Goal: Task Accomplishment & Management: Complete application form

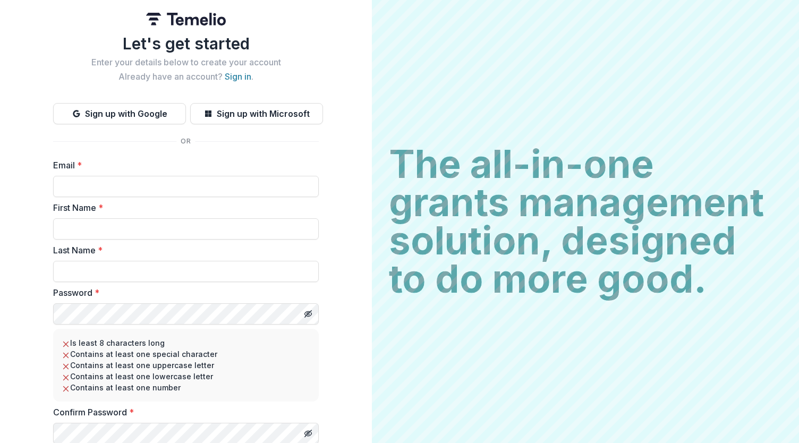
scroll to position [13, 0]
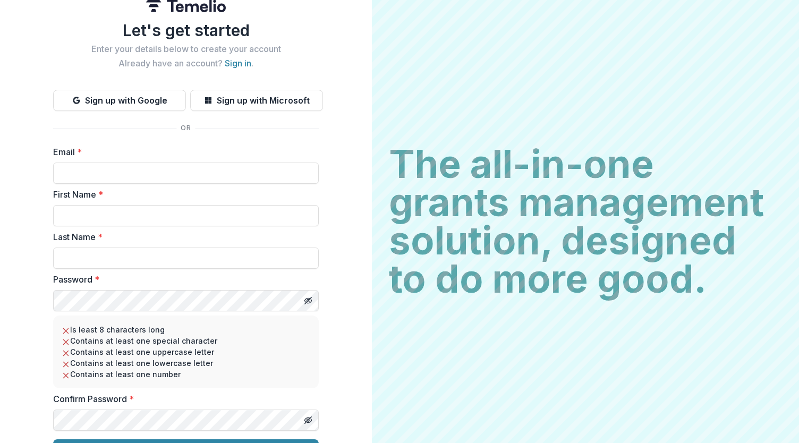
click at [233, 70] on div "Let's get started Enter your details below to create your account Already have …" at bounding box center [186, 241] width 266 height 440
click at [233, 66] on link "Sign in" at bounding box center [238, 63] width 27 height 11
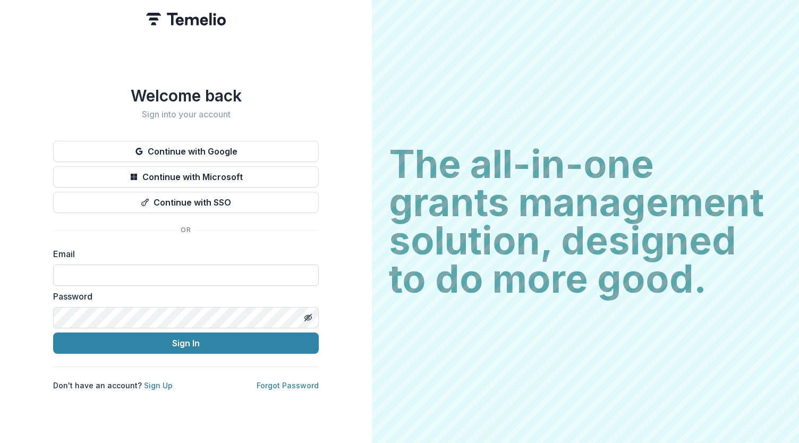
click at [225, 271] on input at bounding box center [186, 275] width 266 height 21
type input "**********"
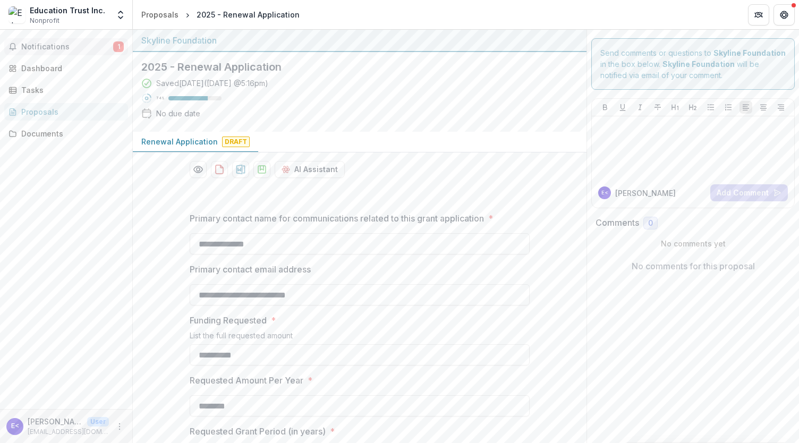
click at [95, 48] on span "Notifications" at bounding box center [67, 47] width 92 height 9
click at [82, 70] on div "Dashboard" at bounding box center [70, 68] width 98 height 11
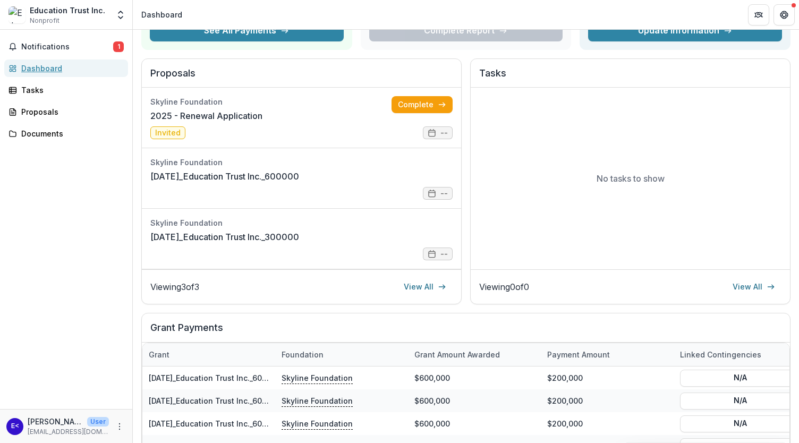
scroll to position [96, 0]
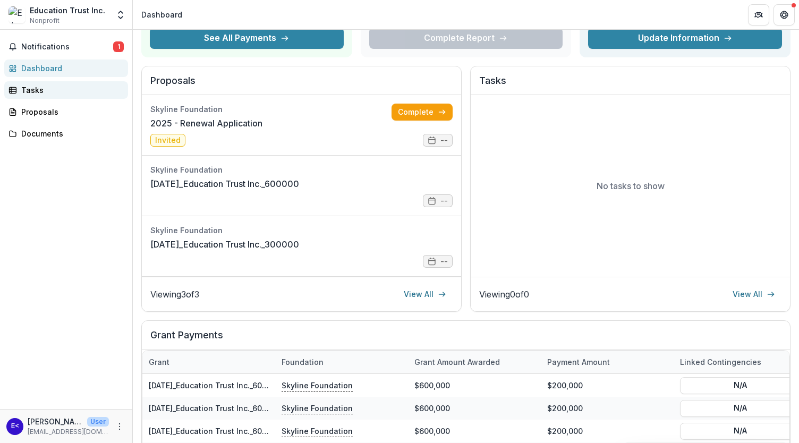
click at [84, 91] on div "Tasks" at bounding box center [70, 90] width 98 height 11
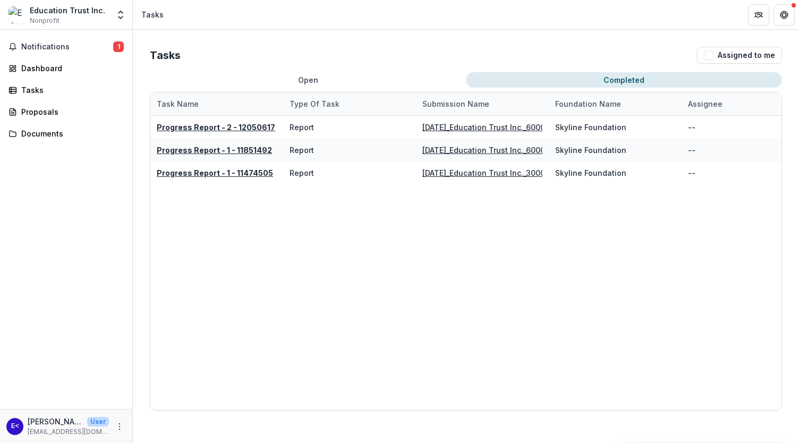
click at [597, 87] on button "Completed" at bounding box center [624, 79] width 316 height 15
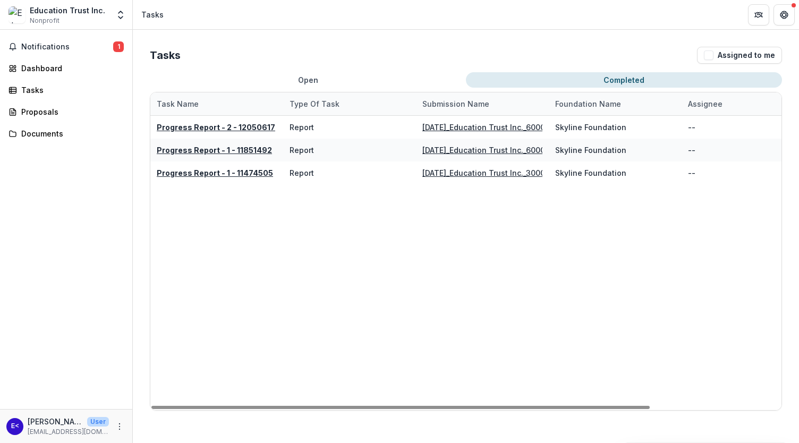
click at [305, 76] on button "Open" at bounding box center [308, 79] width 316 height 15
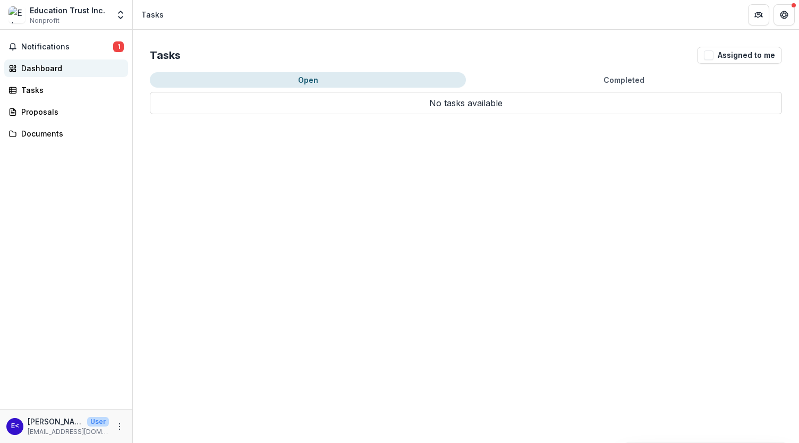
click at [72, 73] on div "Dashboard" at bounding box center [70, 68] width 98 height 11
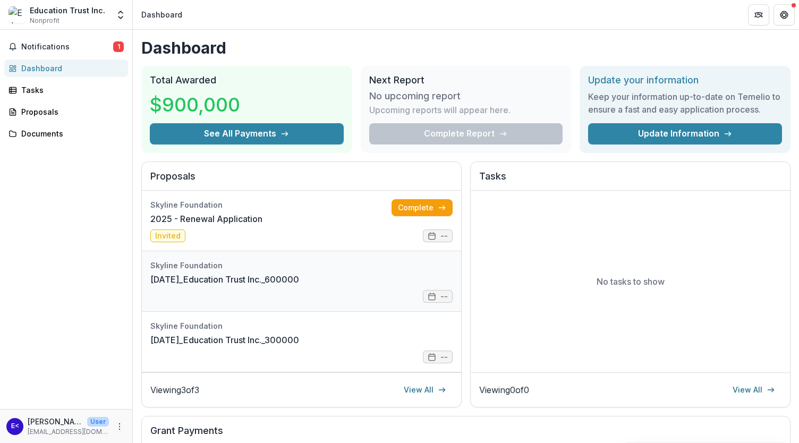
click at [299, 286] on link "[DATE]_Education Trust Inc._600000" at bounding box center [224, 279] width 149 height 13
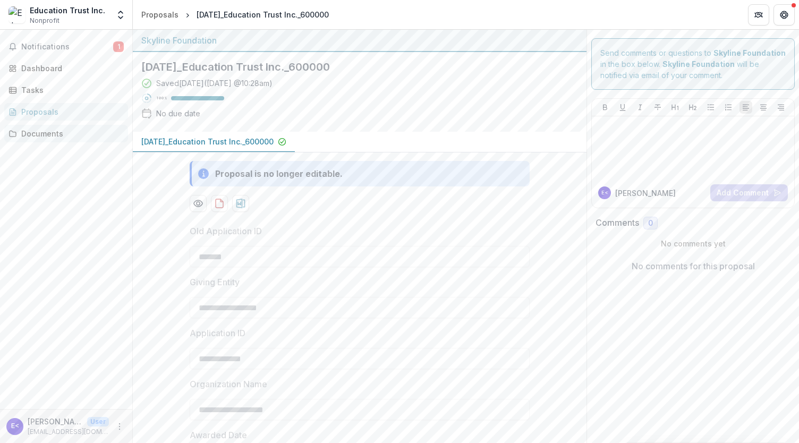
click at [55, 126] on link "Documents" at bounding box center [66, 134] width 124 height 18
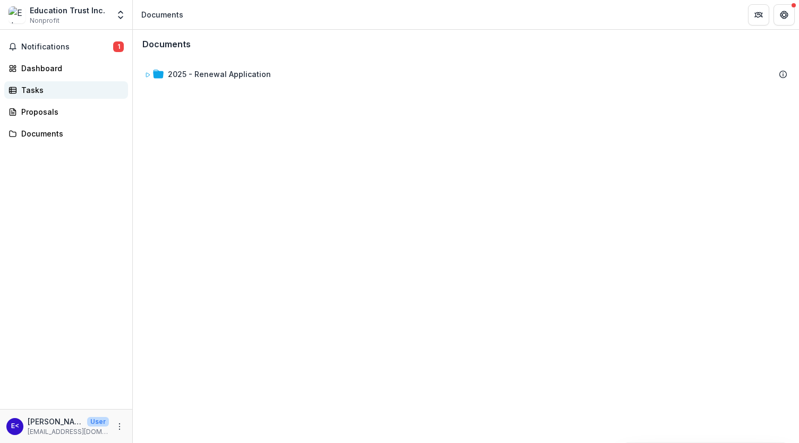
click at [55, 81] on link "Tasks" at bounding box center [66, 90] width 124 height 18
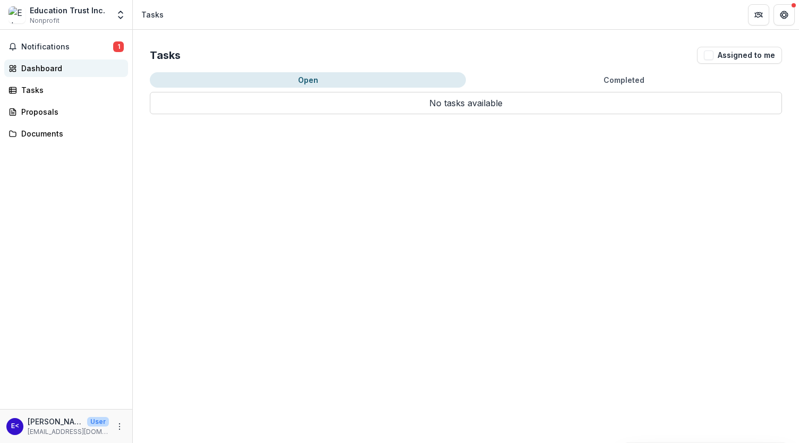
click at [75, 68] on div "Dashboard" at bounding box center [70, 68] width 98 height 11
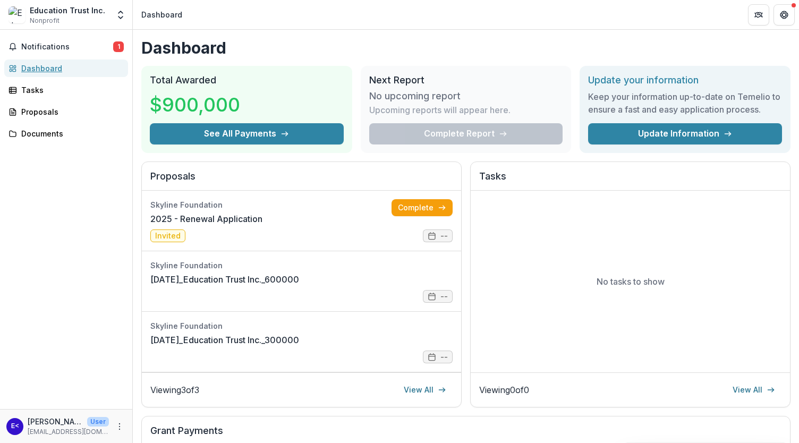
scroll to position [3, 0]
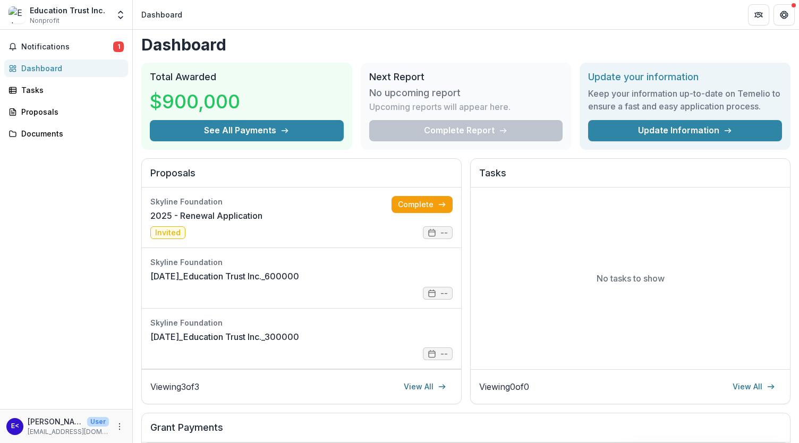
click at [452, 120] on div "Complete Report" at bounding box center [466, 130] width 194 height 21
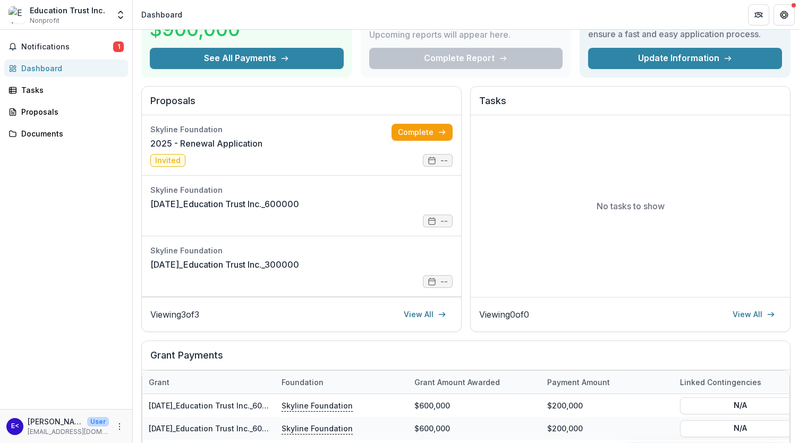
scroll to position [75, 0]
click at [754, 303] on div "Viewing 0 of 0 View All" at bounding box center [630, 314] width 319 height 35
click at [756, 311] on link "View All" at bounding box center [754, 314] width 55 height 17
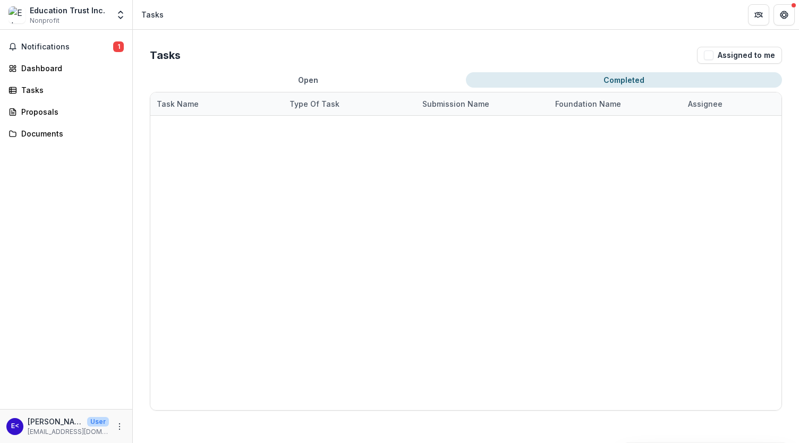
click at [586, 82] on button "Completed" at bounding box center [624, 79] width 316 height 15
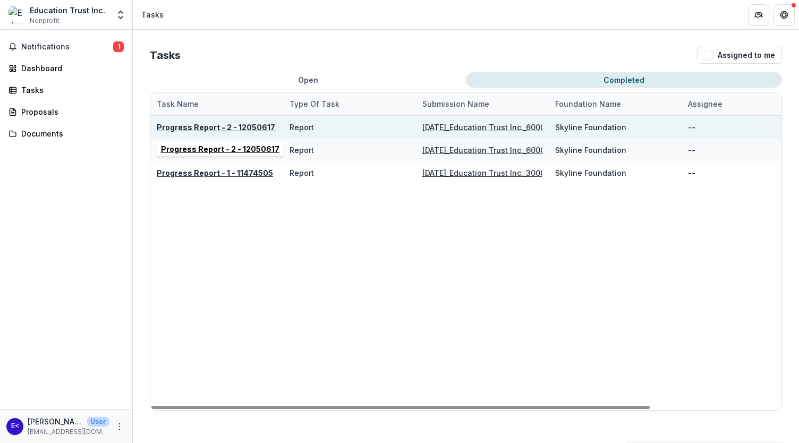
click at [257, 131] on u "Progress Report - 2 - 12050617" at bounding box center [216, 127] width 119 height 9
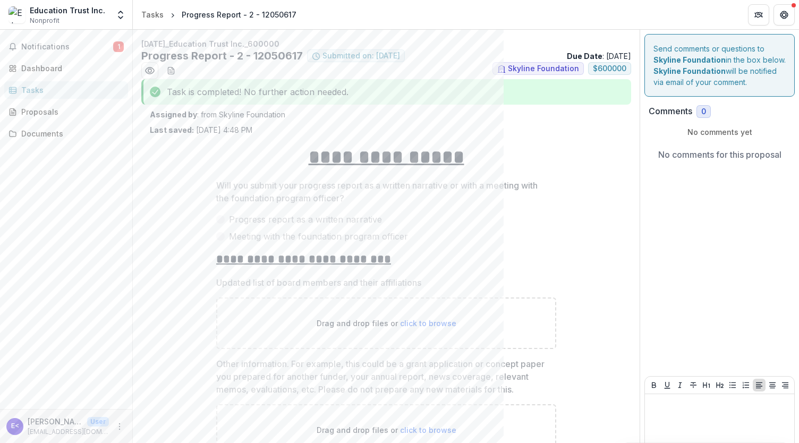
scroll to position [47, 0]
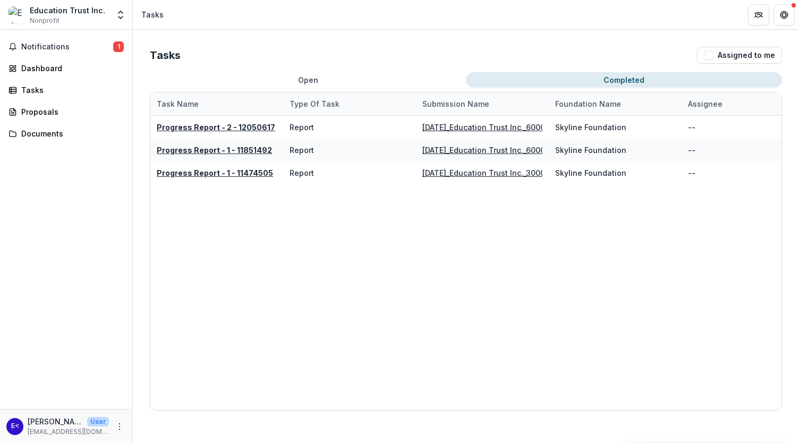
click at [526, 86] on button "Completed" at bounding box center [624, 79] width 316 height 15
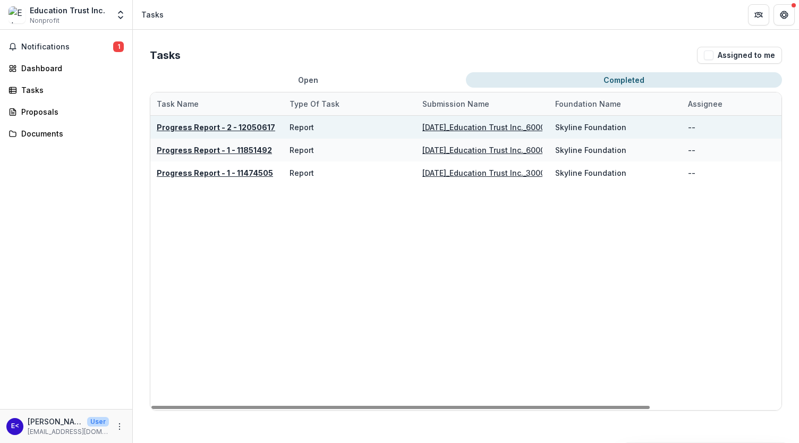
click at [233, 126] on u "Progress Report - 2 - 12050617" at bounding box center [216, 127] width 119 height 9
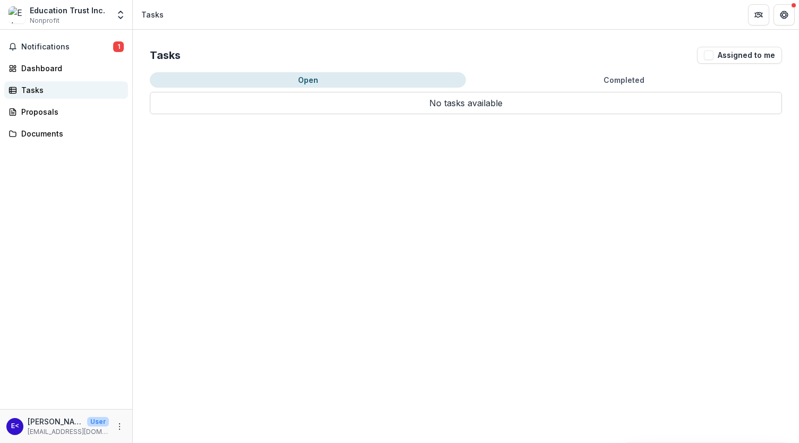
click at [64, 94] on div "Tasks" at bounding box center [70, 90] width 98 height 11
click at [91, 73] on div "Dashboard" at bounding box center [70, 68] width 98 height 11
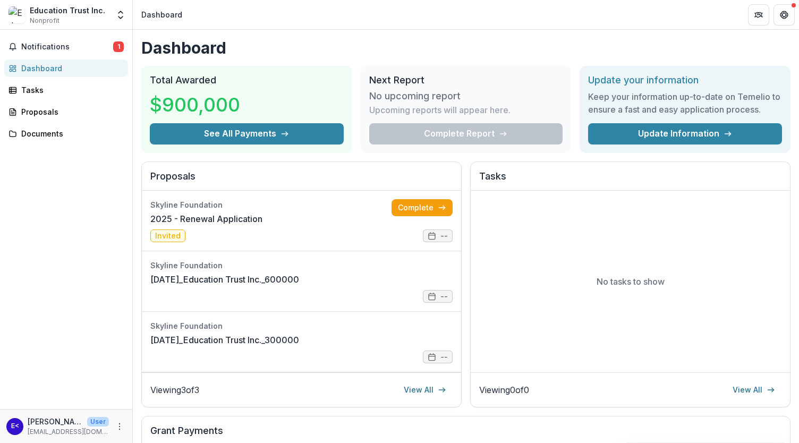
click at [70, 56] on div "Notifications 1 Dashboard Tasks Proposals Documents" at bounding box center [66, 219] width 132 height 379
click at [83, 43] on span "Notifications" at bounding box center [67, 47] width 92 height 9
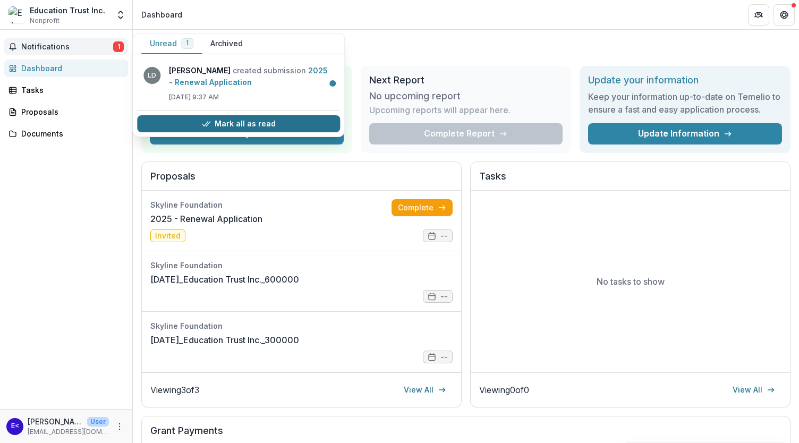
click at [266, 124] on button "Mark all as read" at bounding box center [238, 123] width 203 height 17
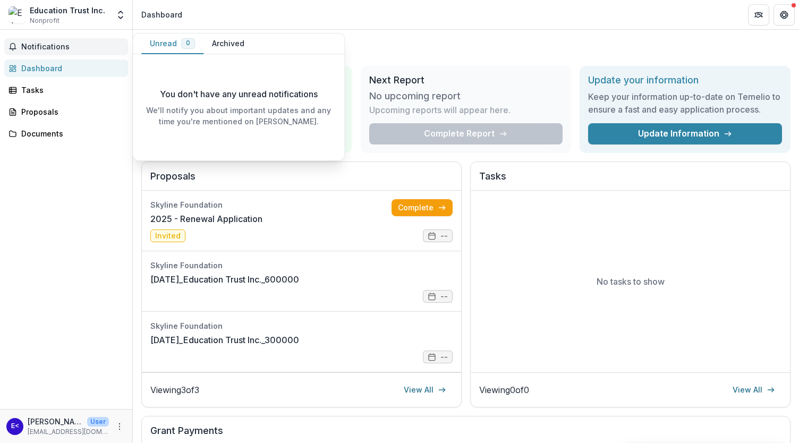
click at [746, 42] on h1 "Dashboard" at bounding box center [465, 47] width 649 height 19
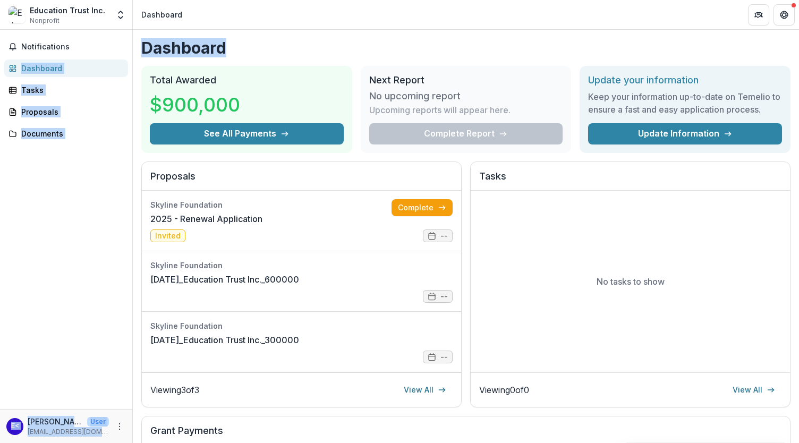
drag, startPoint x: 797, startPoint y: 8, endPoint x: 782, endPoint y: 47, distance: 42.1
click at [782, 47] on div "Education Trust Inc. Nonprofit Nonprofits Education Trust Inc. Education Trust …" at bounding box center [399, 221] width 799 height 443
click at [769, 32] on div "Dashboard Total Awarded $900,000 See All Payments Next Report No upcoming repor…" at bounding box center [466, 364] width 667 height 668
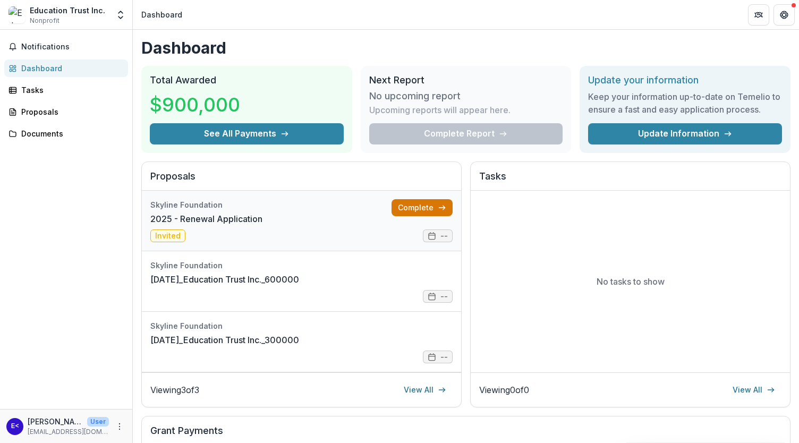
click at [438, 204] on icon at bounding box center [442, 208] width 9 height 9
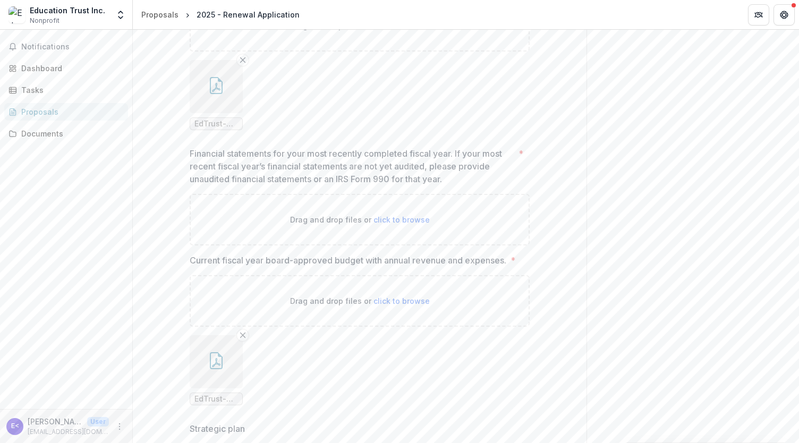
scroll to position [1102, 0]
click at [394, 214] on span "click to browse" at bounding box center [402, 218] width 56 height 9
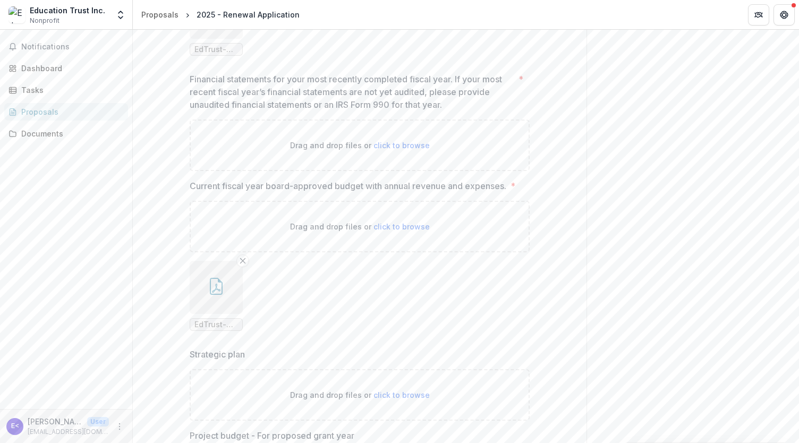
scroll to position [1174, 0]
click at [400, 144] on span "click to browse" at bounding box center [402, 146] width 56 height 9
type input "**********"
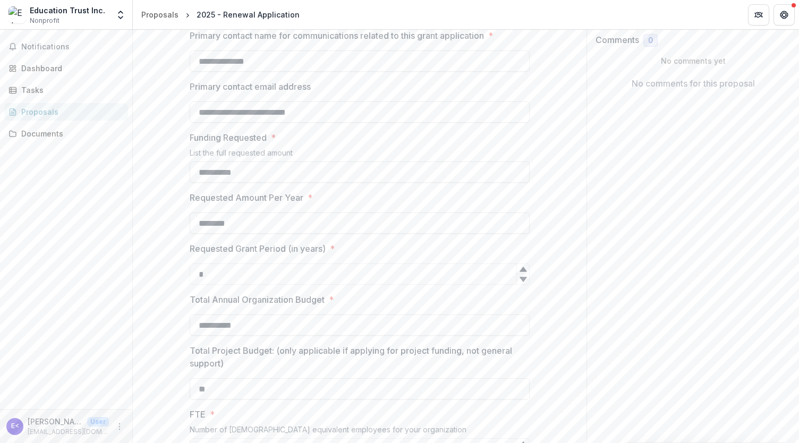
scroll to position [0, 0]
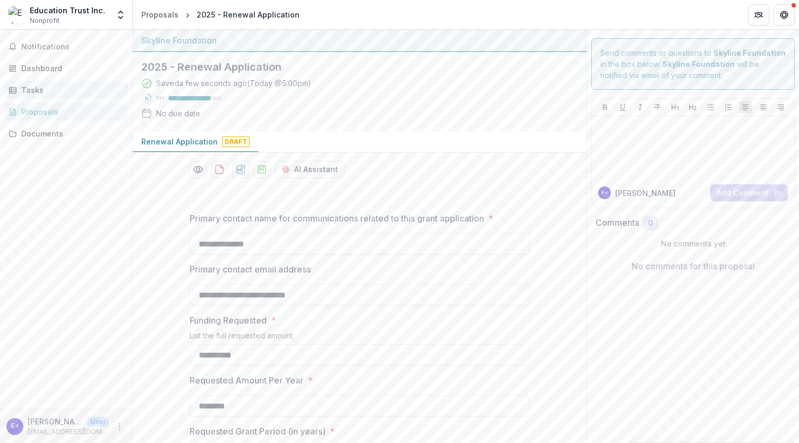
click at [43, 90] on div "Tasks" at bounding box center [70, 90] width 98 height 11
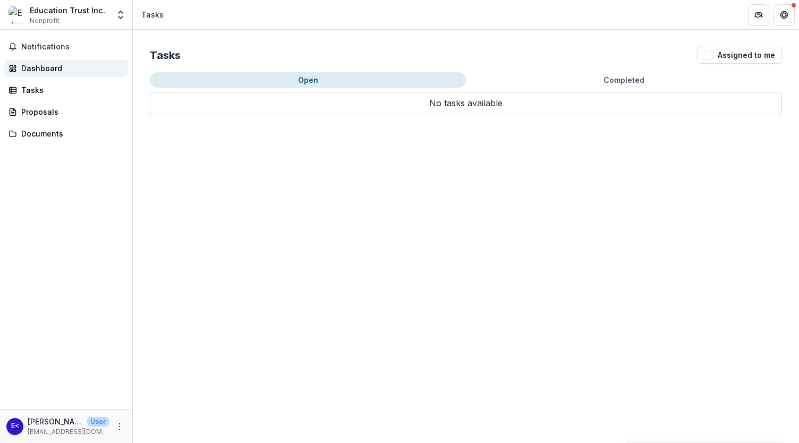
click at [91, 62] on link "Dashboard" at bounding box center [66, 69] width 124 height 18
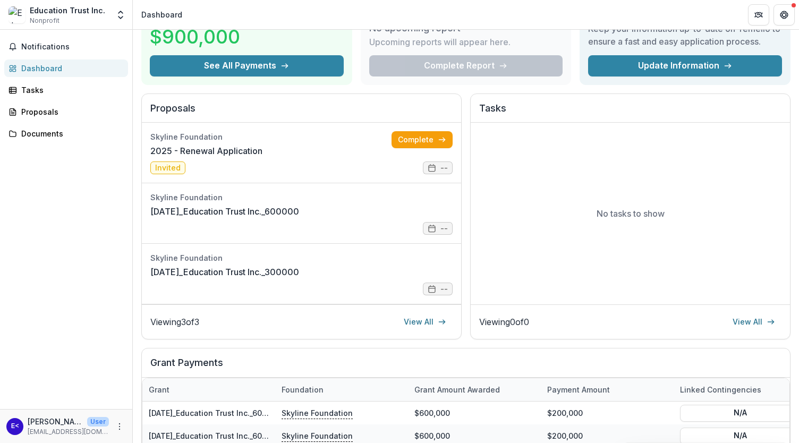
scroll to position [34, 0]
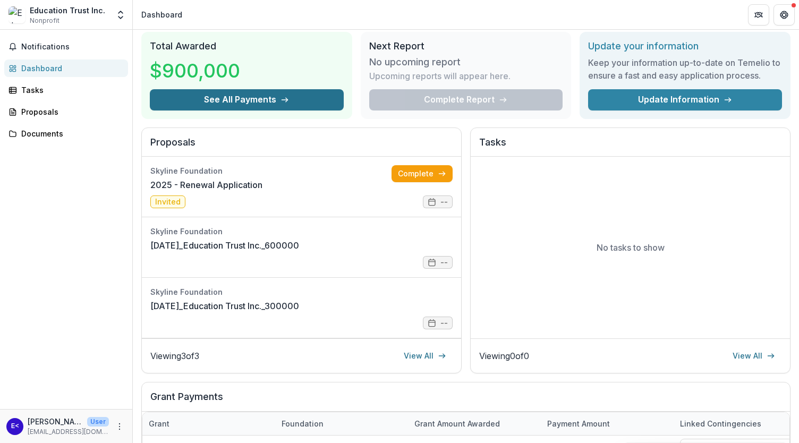
click at [273, 99] on button "See All Payments" at bounding box center [247, 99] width 194 height 21
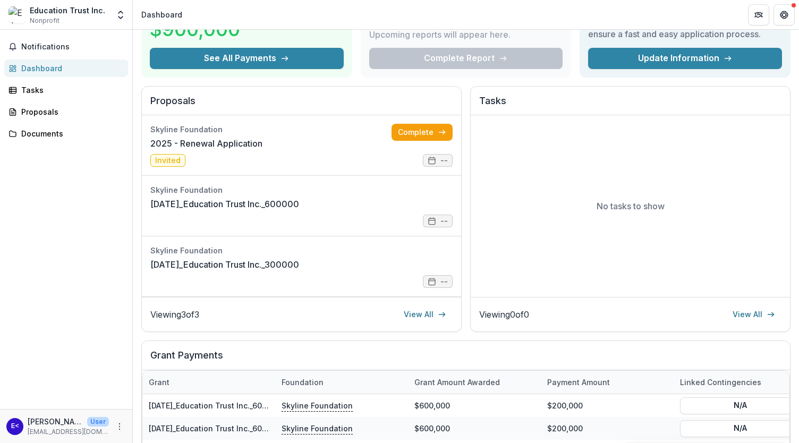
scroll to position [0, 0]
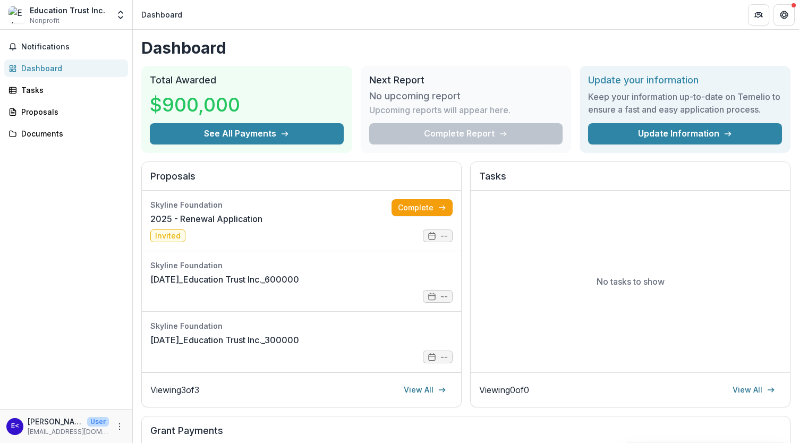
click at [435, 112] on p "Upcoming reports will appear here." at bounding box center [439, 110] width 141 height 13
click at [73, 92] on div "Tasks" at bounding box center [70, 90] width 98 height 11
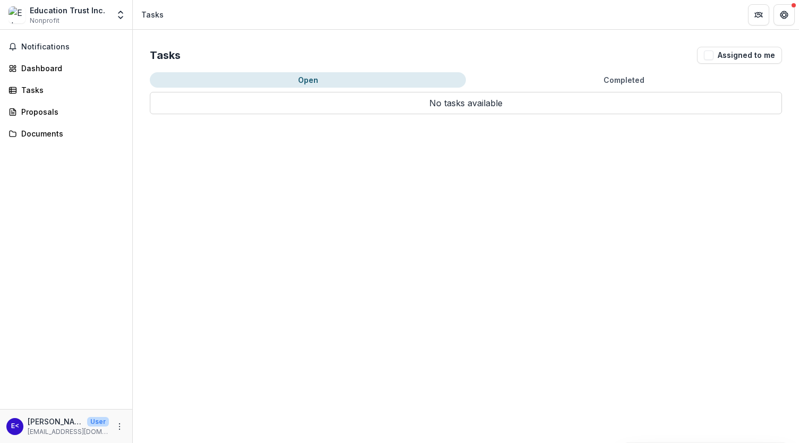
click at [595, 71] on div "Tasks Assigned to me Open Completed No tasks available Task Name Type of Task S…" at bounding box center [466, 81] width 667 height 102
click at [612, 74] on button "Completed" at bounding box center [624, 79] width 316 height 15
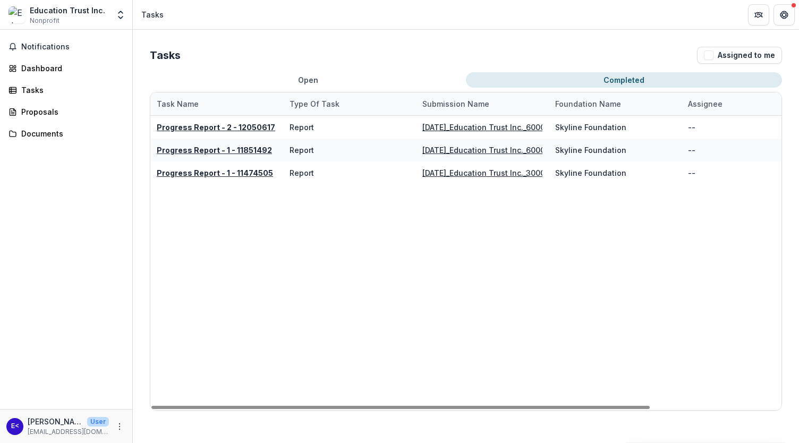
click at [339, 76] on button "Open" at bounding box center [308, 79] width 316 height 15
